Goal: Task Accomplishment & Management: Use online tool/utility

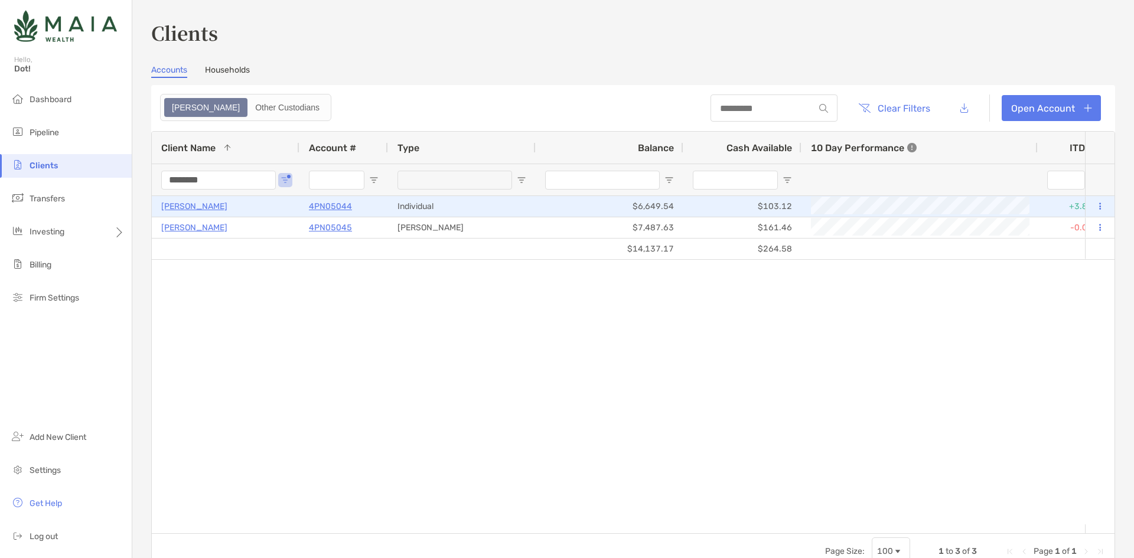
click at [216, 206] on p "[PERSON_NAME]" at bounding box center [194, 206] width 66 height 15
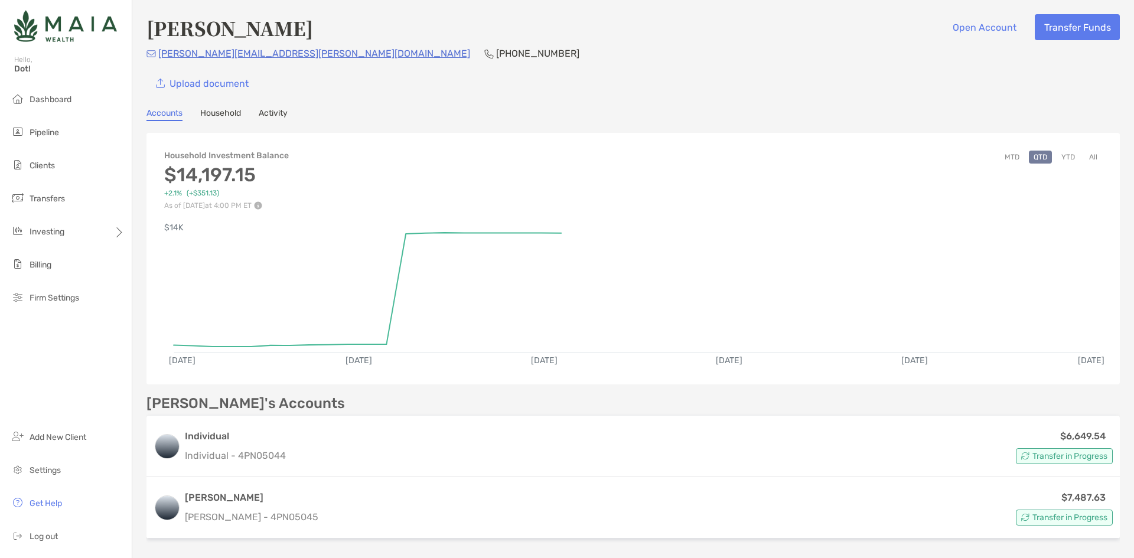
click at [367, 414] on div "[PERSON_NAME]'s Accounts Individual Individual - 4PN05044 $6,649.54 Transfer in…" at bounding box center [632, 469] width 973 height 147
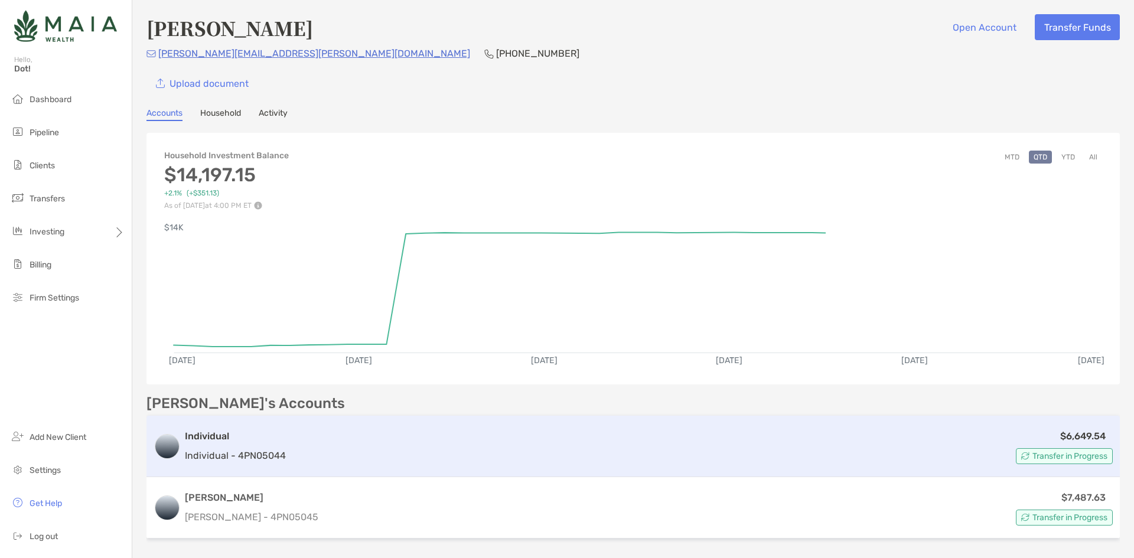
click at [362, 425] on div "Individual Individual - 4PN05044 $6,649.54 Transfer in Progress" at bounding box center [632, 446] width 973 height 61
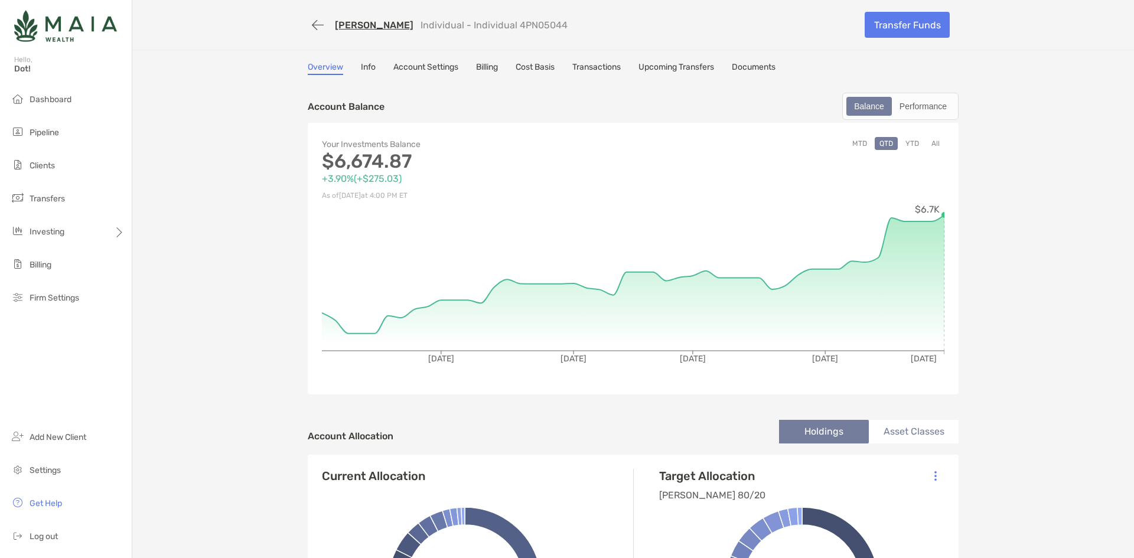
click at [370, 69] on link "Info" at bounding box center [368, 68] width 15 height 13
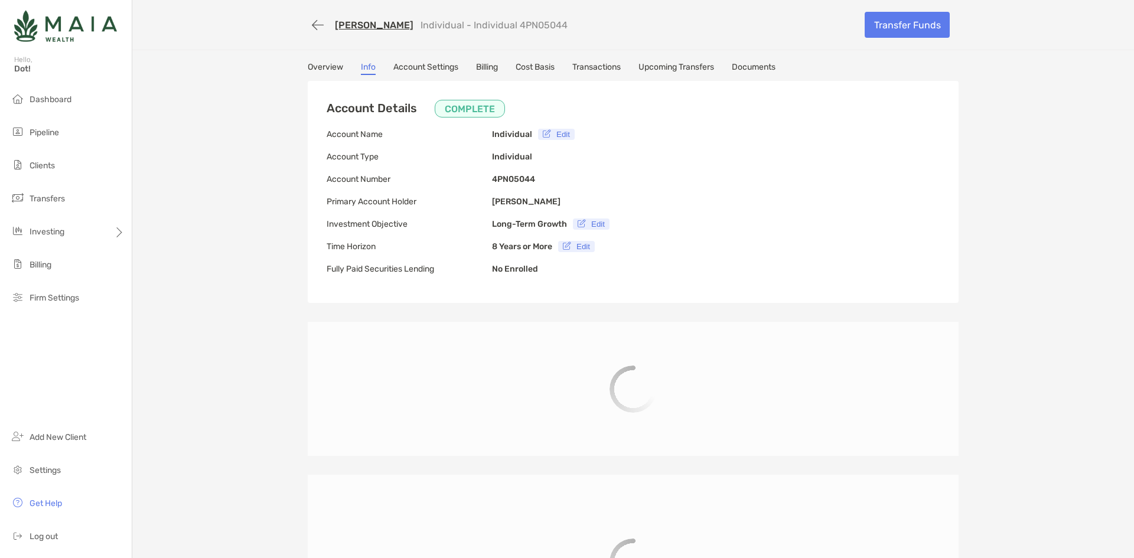
type input "**********"
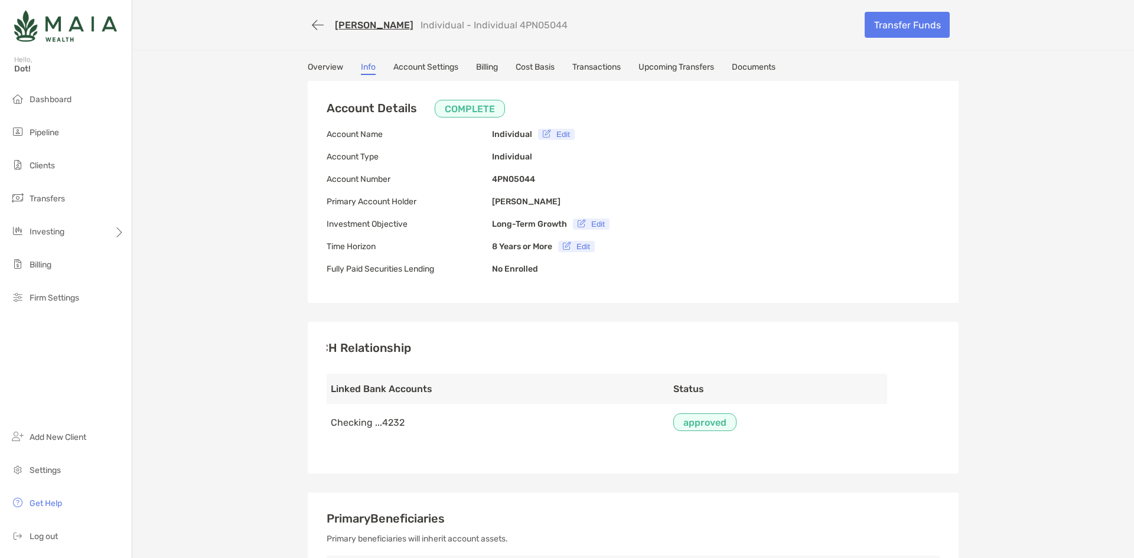
click at [839, 46] on div "[PERSON_NAME] Individual - Individual 4PN05044 Transfer Funds" at bounding box center [633, 25] width 675 height 50
click at [881, 28] on link "Transfer Funds" at bounding box center [907, 25] width 85 height 26
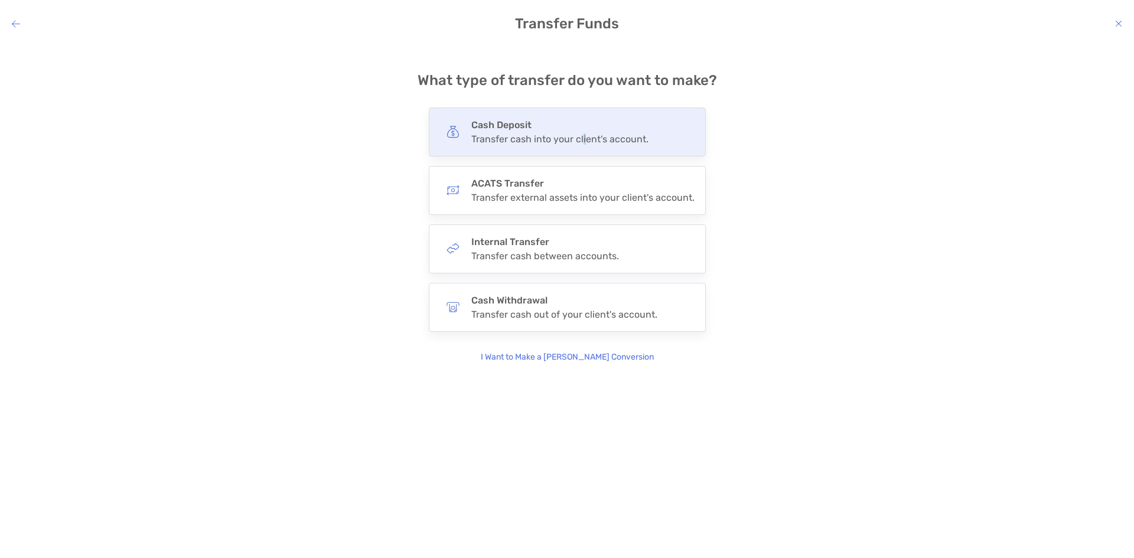
click at [584, 142] on div "Transfer cash into your client's account." at bounding box center [559, 138] width 177 height 11
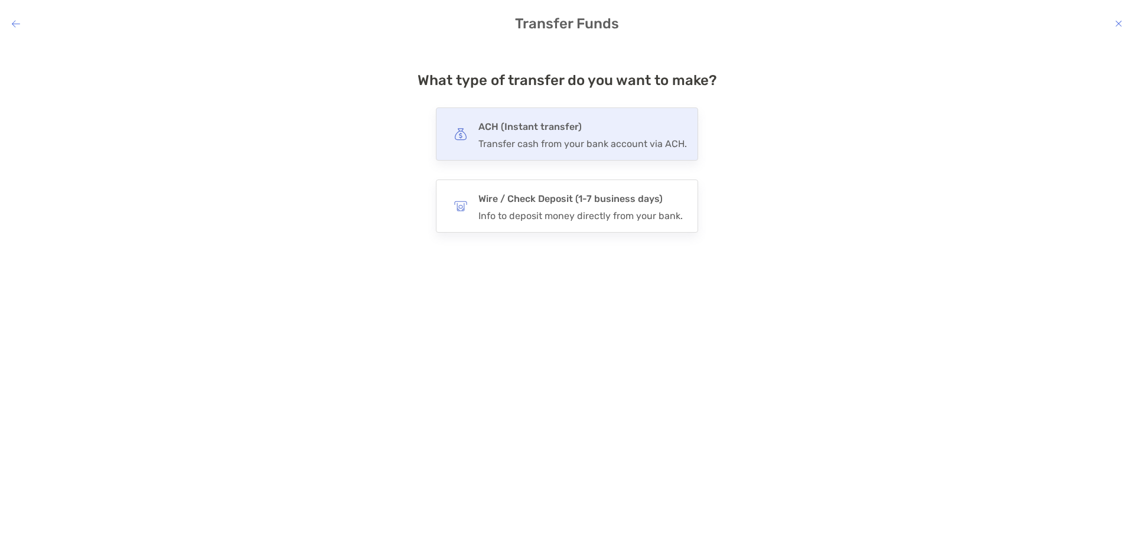
click at [653, 148] on div "Transfer cash from your bank account via ACH." at bounding box center [582, 143] width 208 height 11
click at [0, 0] on input "***" at bounding box center [0, 0] width 0 height 0
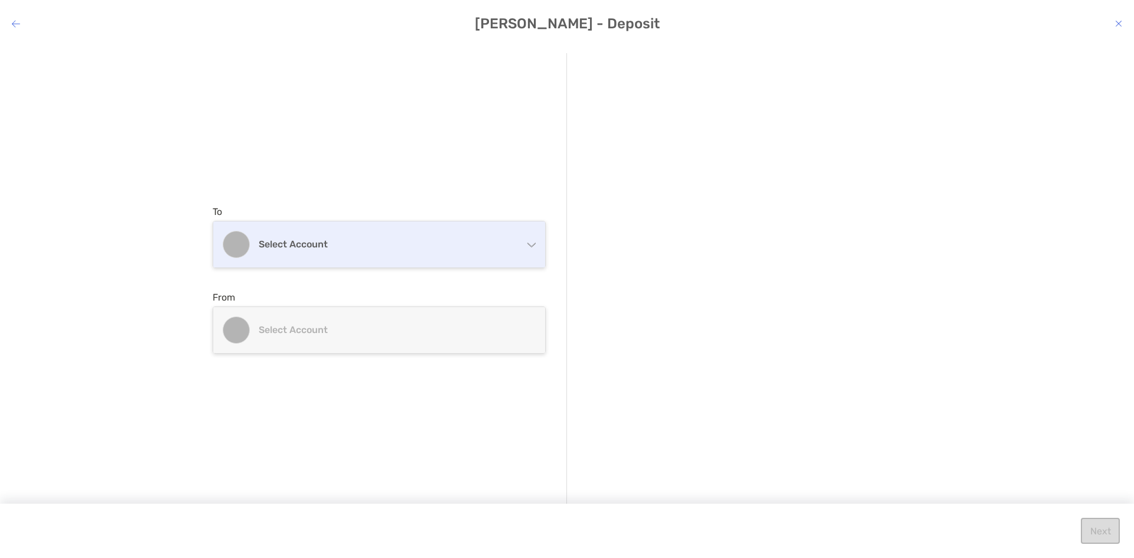
click at [437, 258] on div "Select account" at bounding box center [379, 244] width 332 height 46
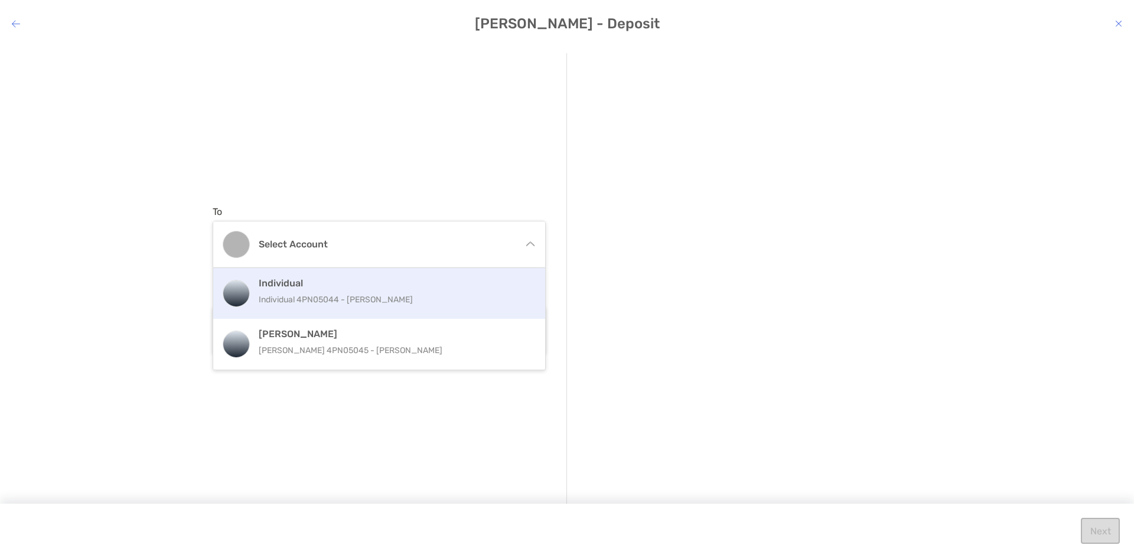
click at [389, 294] on p "Individual 4PN05044 - [PERSON_NAME]" at bounding box center [392, 299] width 266 height 15
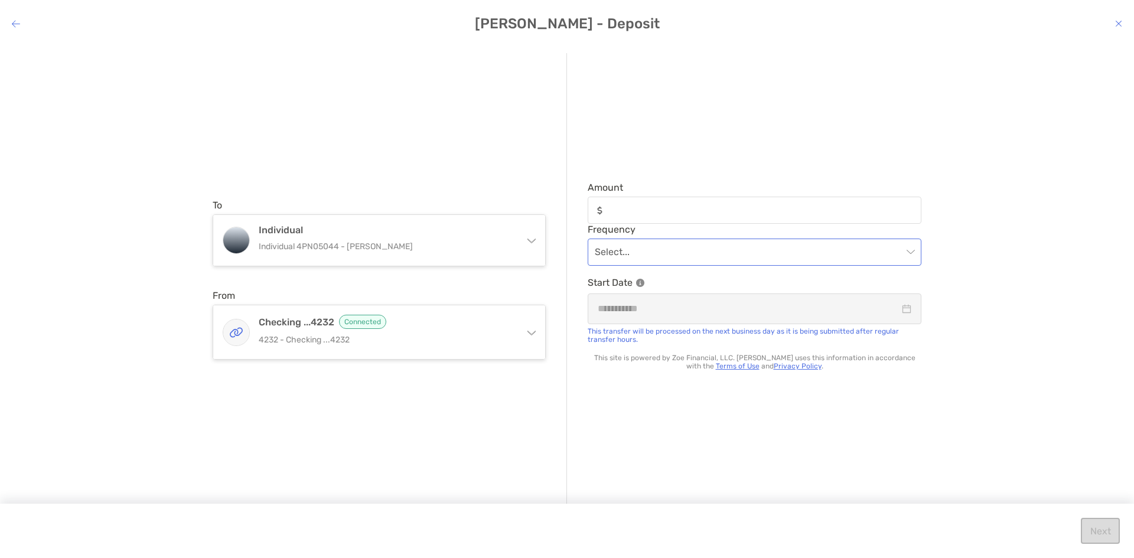
click at [736, 244] on input "modal" at bounding box center [749, 252] width 308 height 26
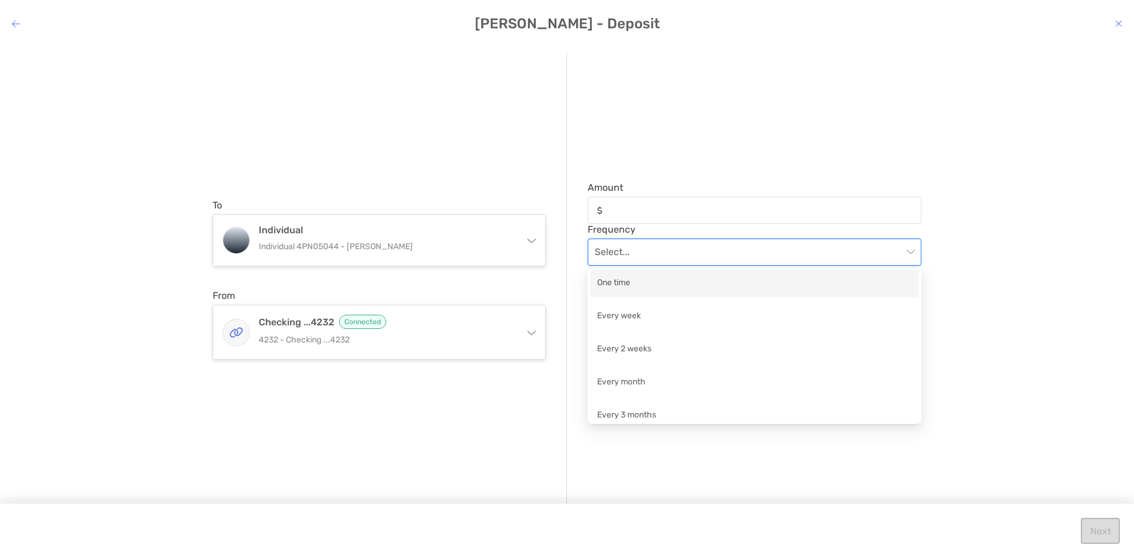
click at [736, 244] on input "modal" at bounding box center [749, 252] width 308 height 26
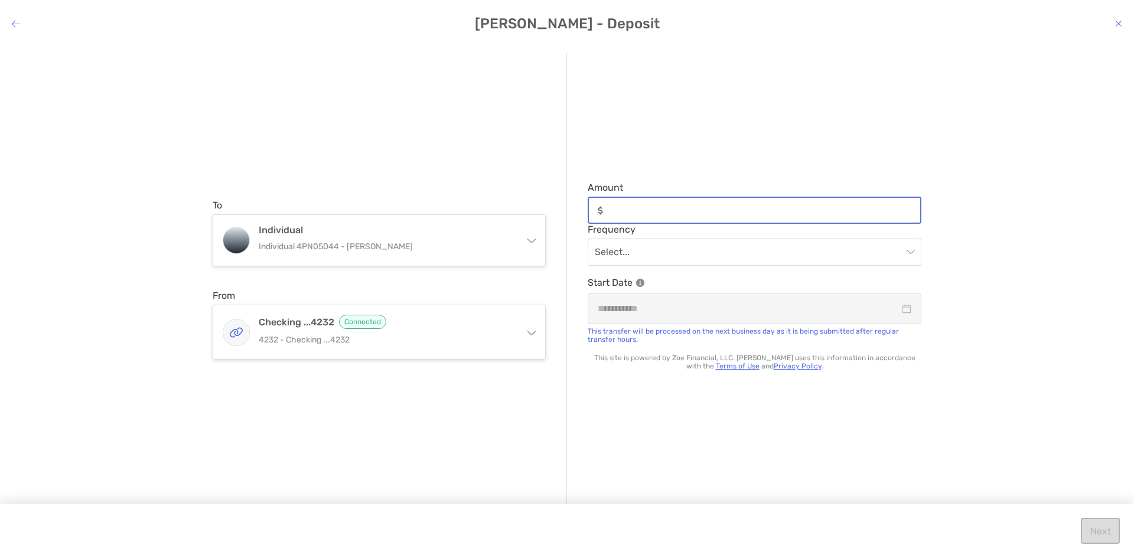
drag, startPoint x: 712, startPoint y: 208, endPoint x: 699, endPoint y: 214, distance: 14.0
click at [712, 208] on input "Amount" at bounding box center [764, 211] width 312 height 10
type input "***"
click at [624, 262] on input "modal" at bounding box center [749, 252] width 308 height 26
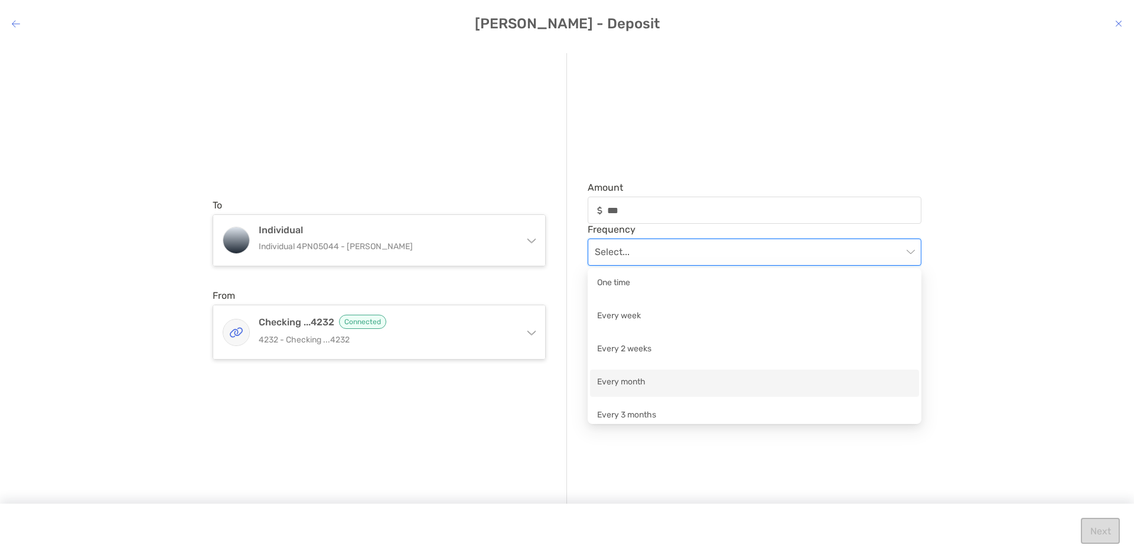
scroll to position [8, 0]
click at [664, 375] on div "Every month" at bounding box center [754, 374] width 315 height 15
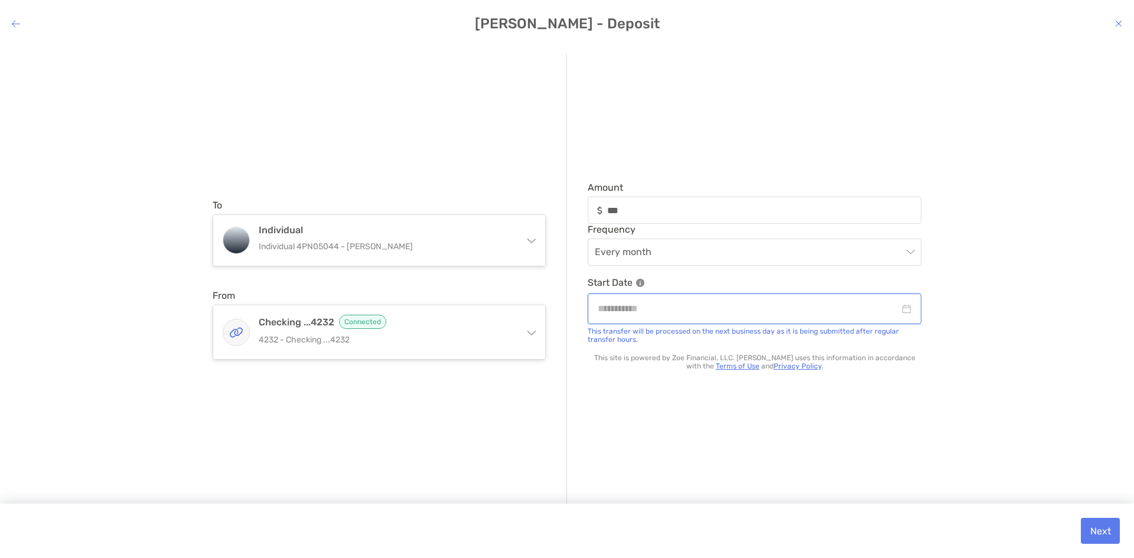
click at [718, 305] on input "modal" at bounding box center [749, 308] width 302 height 15
type input "**********"
click at [868, 311] on input "**********" at bounding box center [749, 308] width 302 height 15
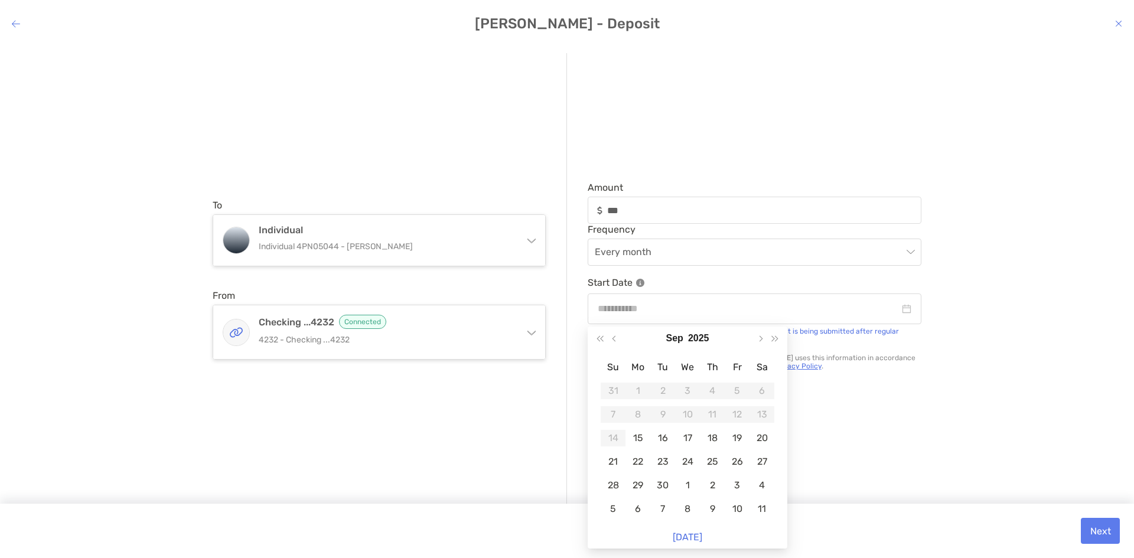
drag, startPoint x: 380, startPoint y: 133, endPoint x: 383, endPoint y: 139, distance: 7.1
click at [382, 137] on div "To Individual Individual 4PN05044 - [PERSON_NAME] Individual Individual 4PN0504…" at bounding box center [390, 279] width 354 height 453
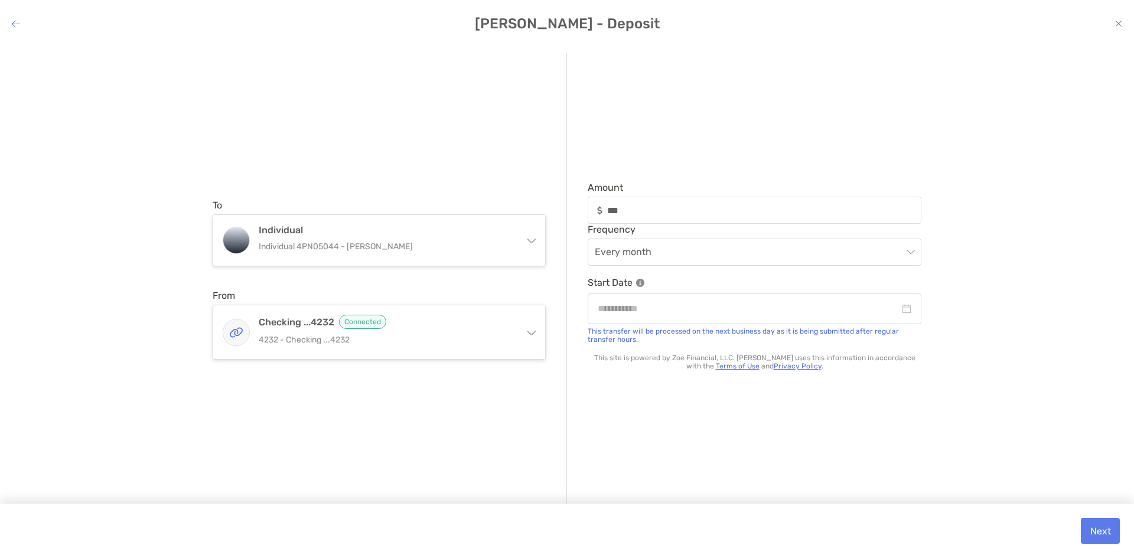
click at [370, 371] on div "To Individual Individual 4PN05044 - [PERSON_NAME] Individual Individual 4PN0504…" at bounding box center [390, 279] width 354 height 453
